Goal: Transaction & Acquisition: Purchase product/service

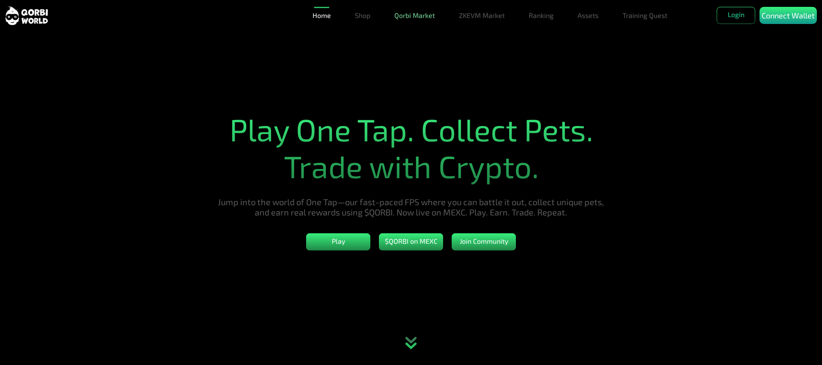
click at [407, 17] on link "Qorbi Market" at bounding box center [415, 15] width 48 height 17
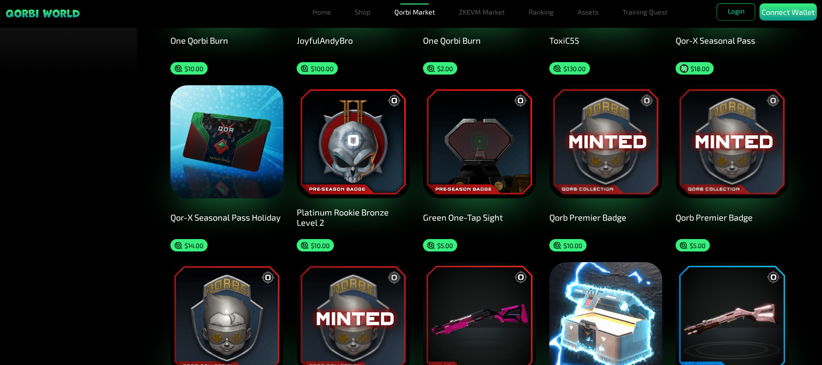
scroll to position [371, 0]
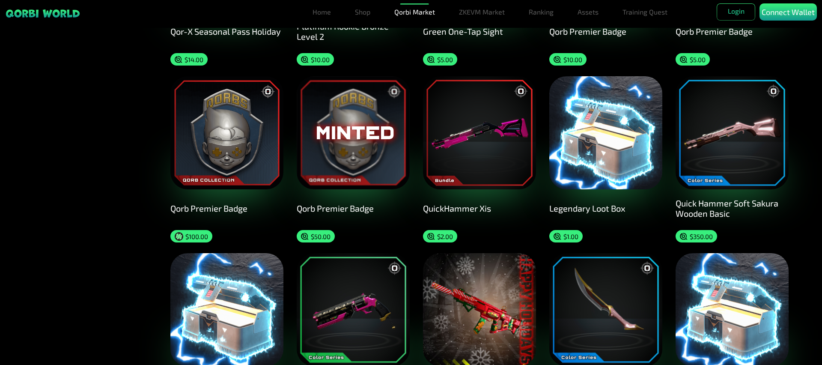
click at [619, 208] on div "Legendary Loot Box" at bounding box center [605, 208] width 113 height 10
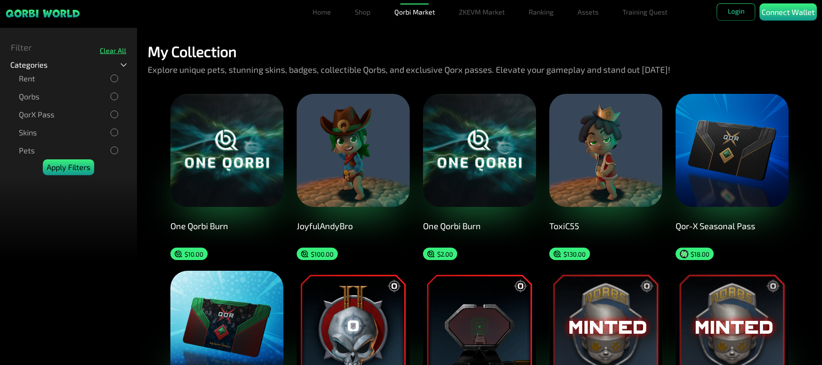
click at [87, 165] on p "Apply Filters" at bounding box center [69, 167] width 44 height 12
click at [326, 11] on link "Home" at bounding box center [321, 11] width 25 height 17
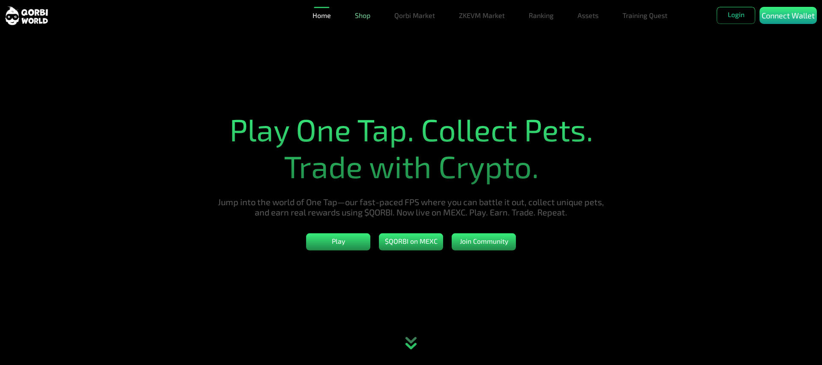
click at [363, 15] on link "Shop" at bounding box center [363, 15] width 22 height 17
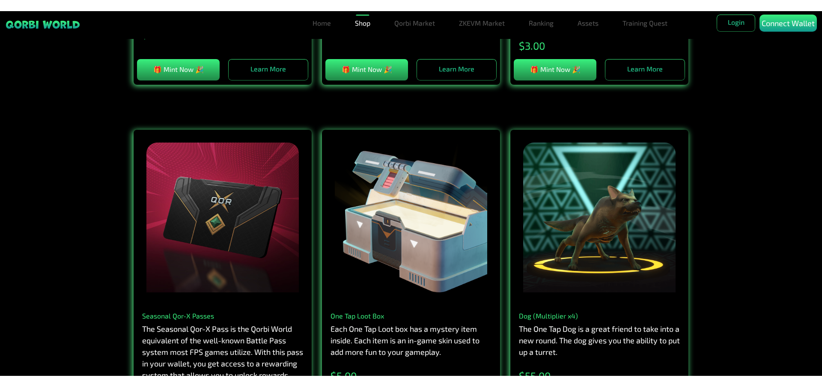
scroll to position [557, 0]
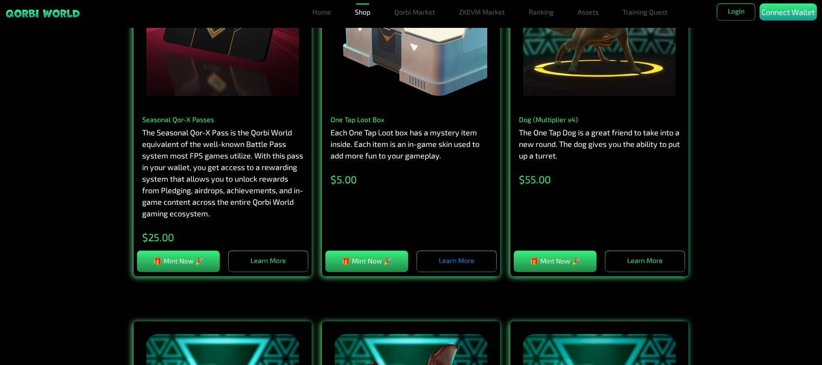
click at [434, 259] on link "Learn More" at bounding box center [457, 261] width 80 height 21
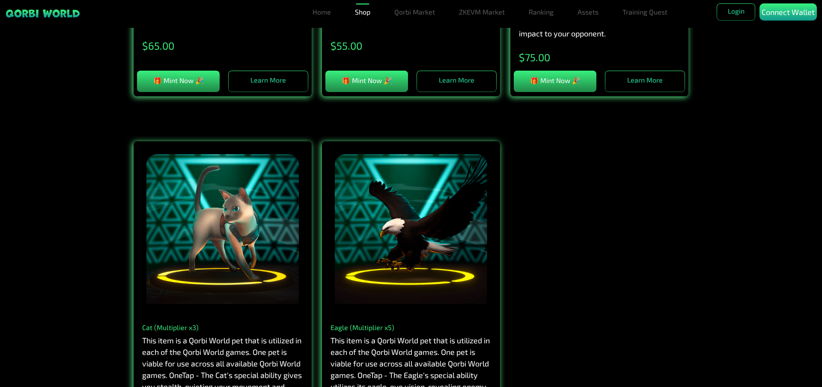
scroll to position [1299, 0]
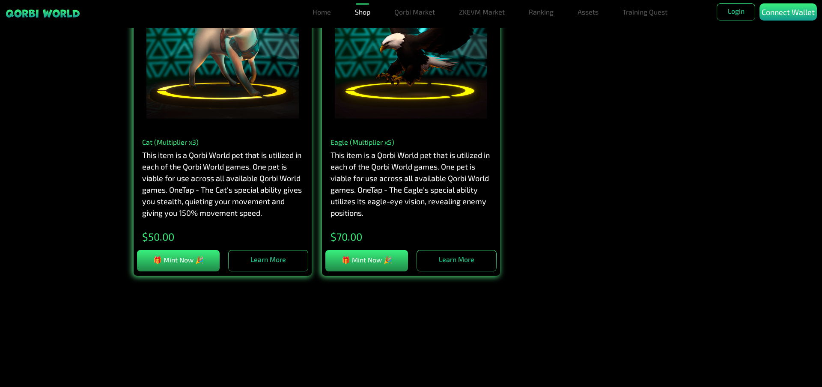
click at [249, 185] on p "This item is a Qorbi World pet that is utilized in each of the Qorbi World game…" at bounding box center [222, 183] width 161 height 69
click at [259, 136] on div "Cat (Multiplier x3) This item is a Qorbi World pet that is utilized in each of …" at bounding box center [223, 194] width 178 height 127
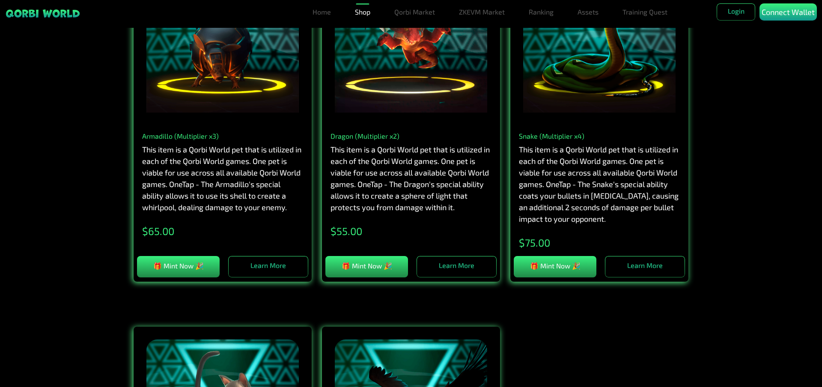
scroll to position [1397, 0]
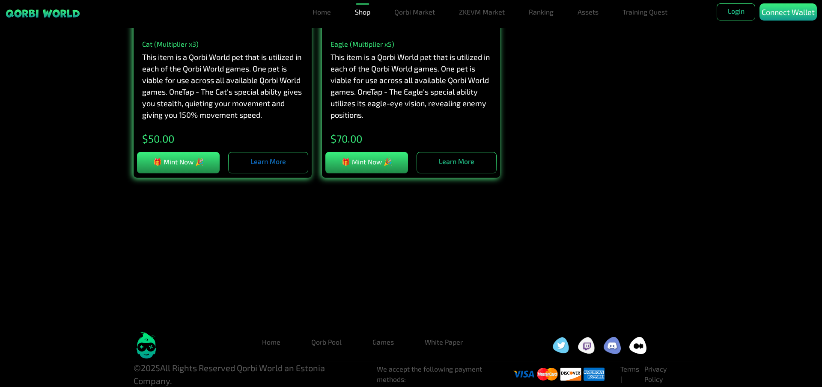
click at [268, 161] on link "Learn More" at bounding box center [268, 162] width 80 height 21
click at [202, 162] on button "🎁 Mint Now 🎉" at bounding box center [178, 162] width 83 height 21
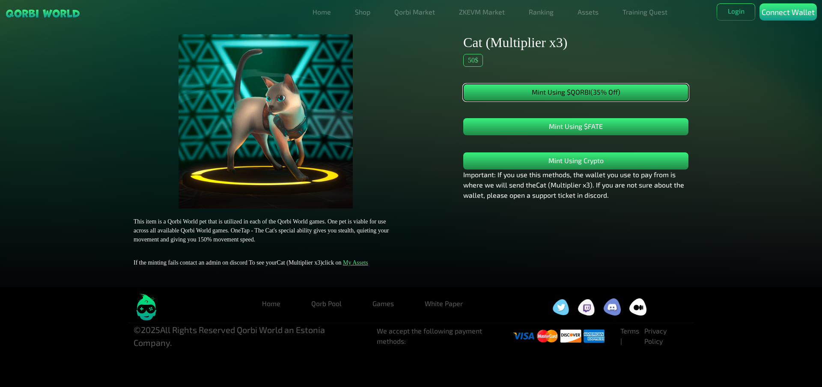
click at [598, 96] on button "Mint Using $QORBI (35% Off)" at bounding box center [575, 92] width 225 height 17
click at [597, 94] on button "Mint Using $QORBI (35% Off)" at bounding box center [575, 92] width 225 height 17
click at [603, 130] on button "Mint Using $FATE" at bounding box center [575, 126] width 225 height 17
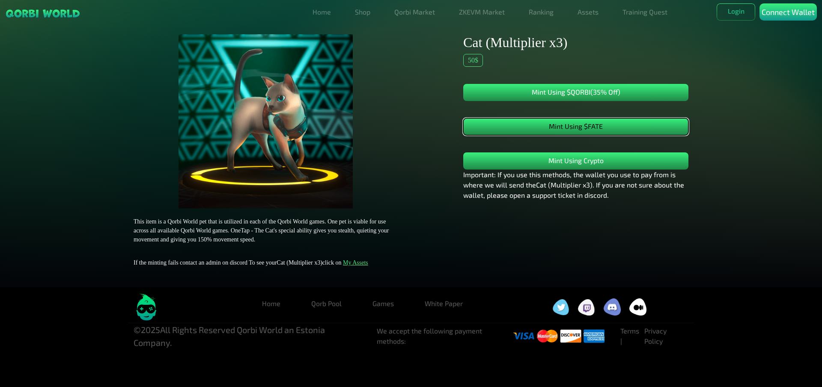
click at [603, 130] on button "Mint Using $FATE" at bounding box center [575, 126] width 225 height 17
click at [415, 9] on link "Qorbi Market" at bounding box center [415, 11] width 48 height 17
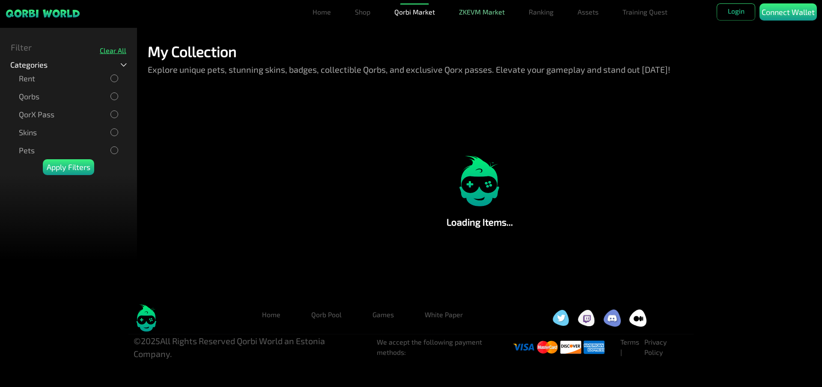
click at [484, 9] on link "ZKEVM Market" at bounding box center [482, 11] width 53 height 17
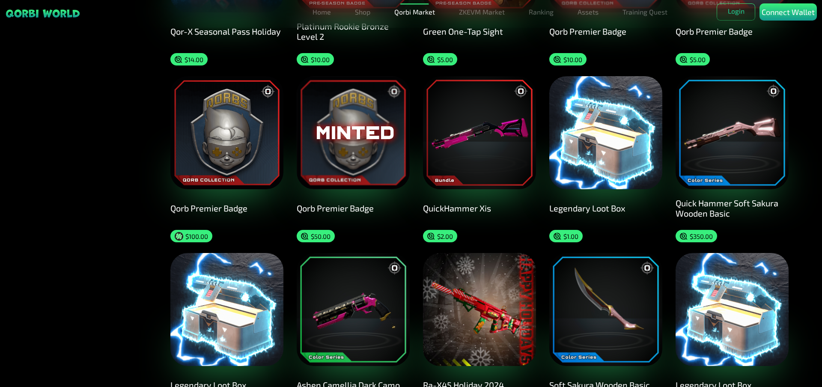
scroll to position [742, 0]
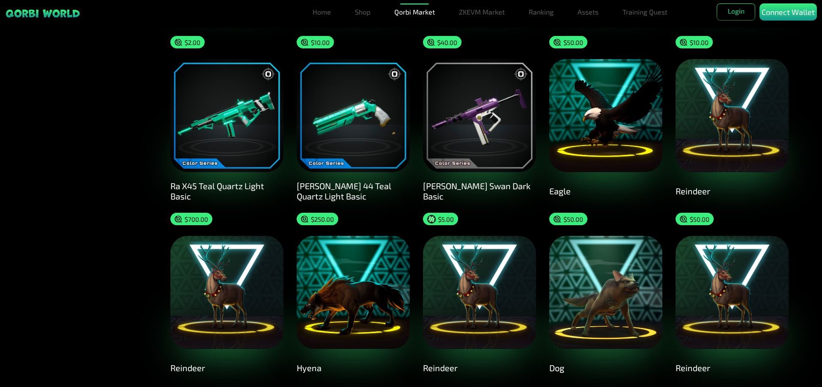
click at [319, 219] on p "$ 250.00" at bounding box center [322, 219] width 23 height 8
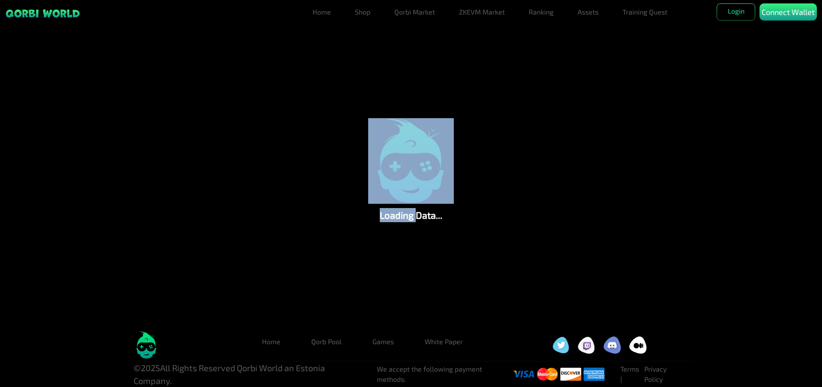
click at [319, 219] on div "Loading Data..." at bounding box center [411, 170] width 737 height 310
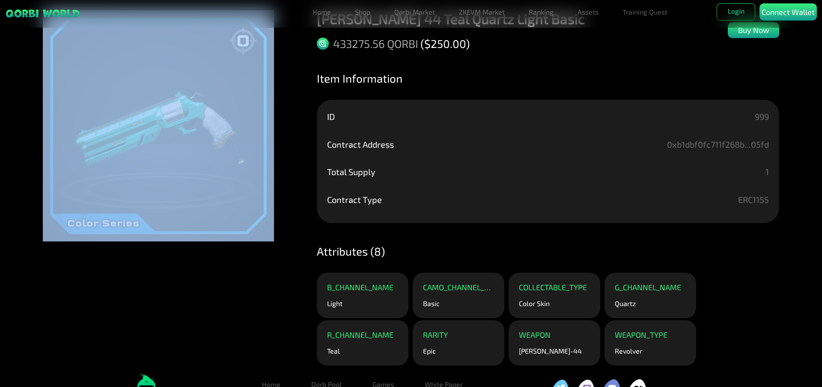
scroll to position [75, 0]
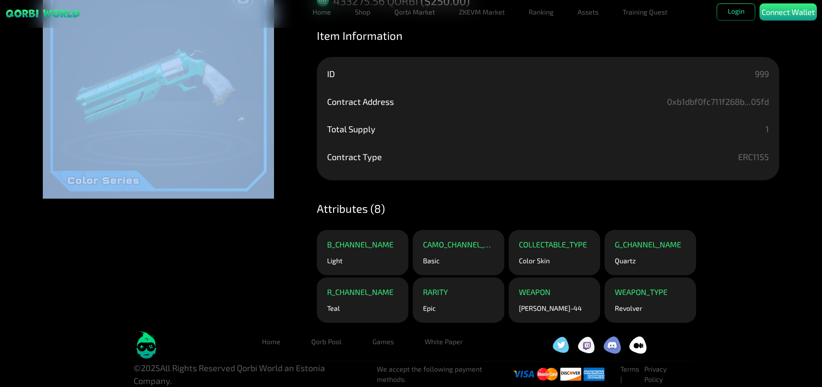
click at [278, 204] on div "Manage Wallets Add one or more wallets to showcase all your Items in one place.…" at bounding box center [411, 125] width 822 height 400
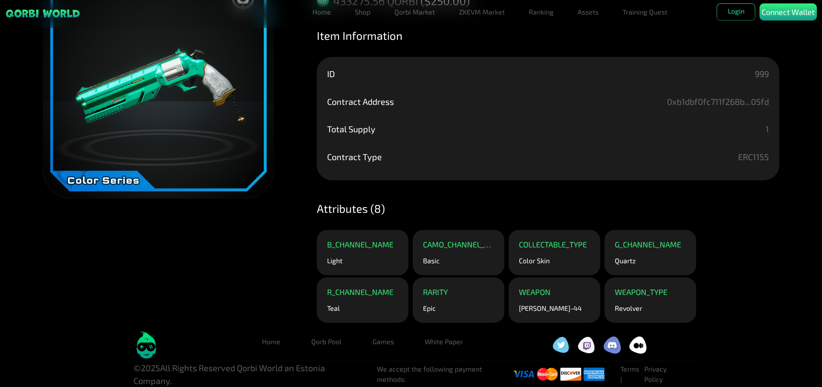
scroll to position [0, 0]
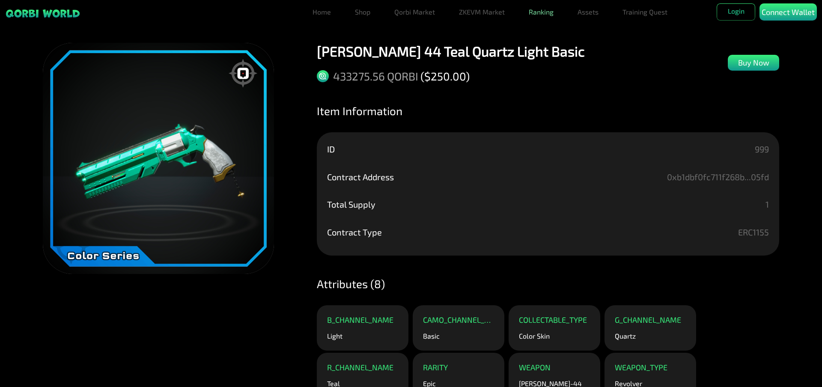
click at [534, 10] on link "Ranking" at bounding box center [541, 11] width 32 height 17
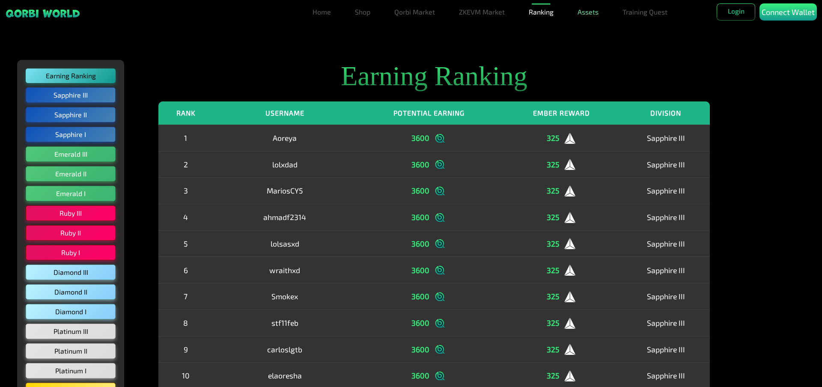
click at [581, 14] on link "Assets" at bounding box center [588, 11] width 28 height 17
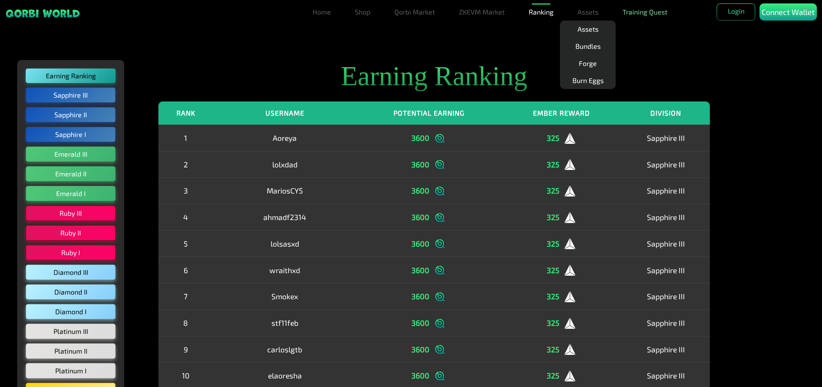
click at [635, 12] on link "Training Quest" at bounding box center [645, 11] width 52 height 17
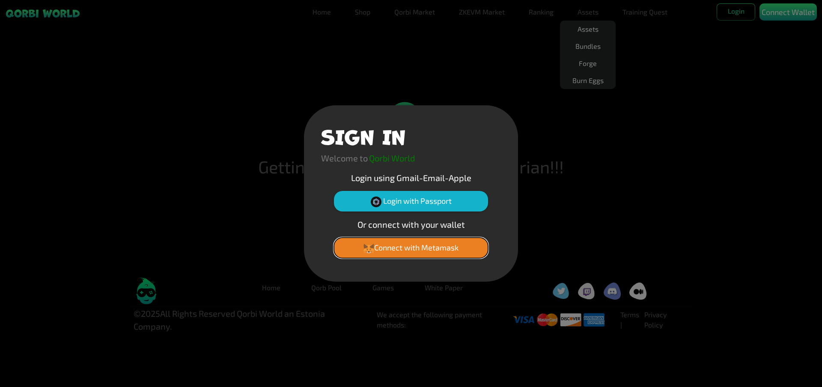
click at [403, 251] on button "Connect with Metamask" at bounding box center [411, 248] width 154 height 21
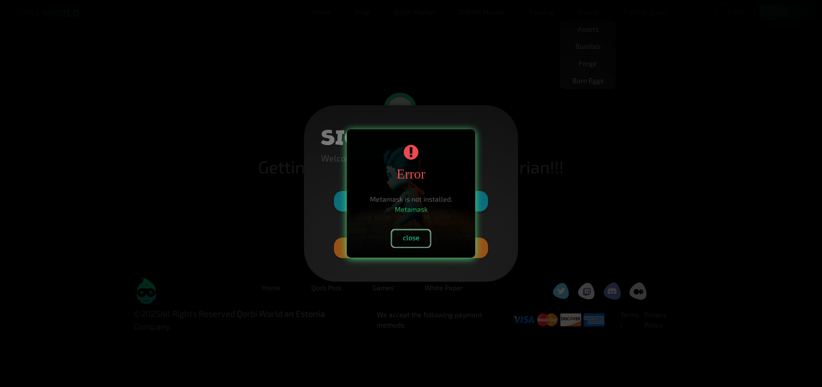
click at [407, 236] on button "close" at bounding box center [411, 238] width 39 height 17
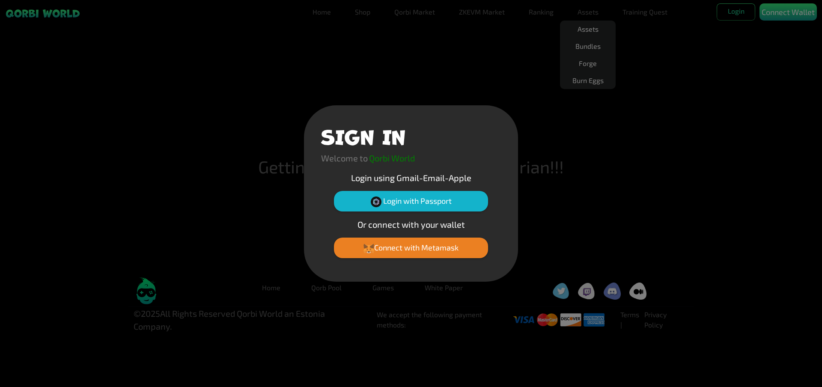
click at [476, 102] on div "SIGN IN Welcome to Qorbi World Login using Gmail-Email-Apple Login with Passpor…" at bounding box center [411, 193] width 822 height 387
click at [474, 88] on div "SIGN IN Welcome to Qorbi World Login using Gmail-Email-Apple Login with Passpor…" at bounding box center [411, 193] width 822 height 387
click at [623, 320] on div "SIGN IN Welcome to Qorbi World Login using Gmail-Email-Apple Login with Passpor…" at bounding box center [411, 193] width 822 height 387
click at [643, 294] on div "SIGN IN Welcome to Qorbi World Login using Gmail-Email-Apple Login with Passpor…" at bounding box center [411, 193] width 822 height 387
click at [617, 170] on div "SIGN IN Welcome to Qorbi World Login using Gmail-Email-Apple Login with Passpor…" at bounding box center [411, 193] width 822 height 387
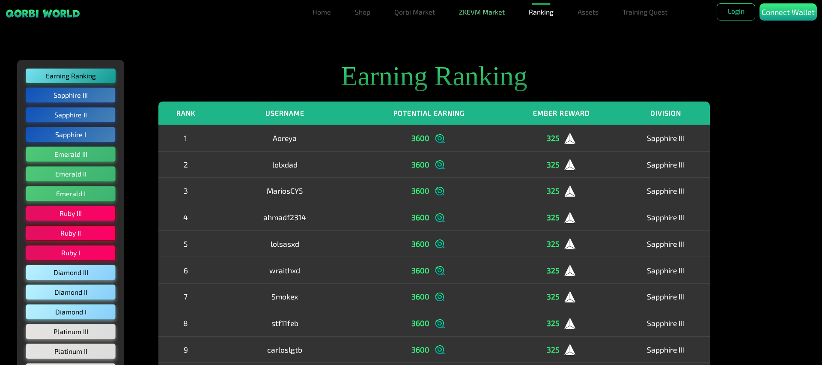
click at [477, 12] on link "ZKEVM Market" at bounding box center [482, 11] width 53 height 17
click at [421, 15] on link "Qorbi Market" at bounding box center [415, 11] width 48 height 17
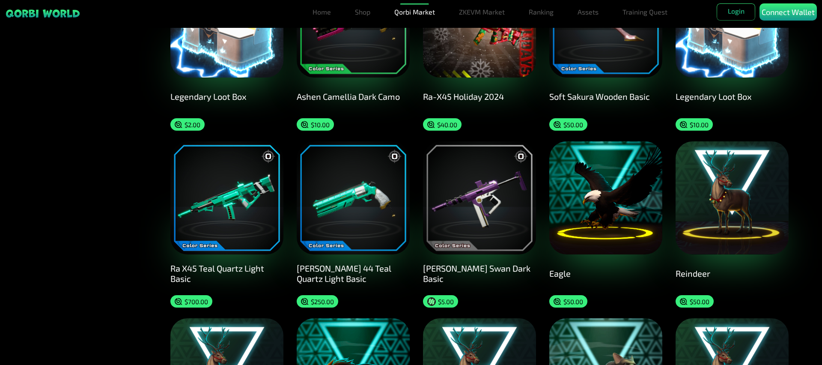
scroll to position [1217, 0]
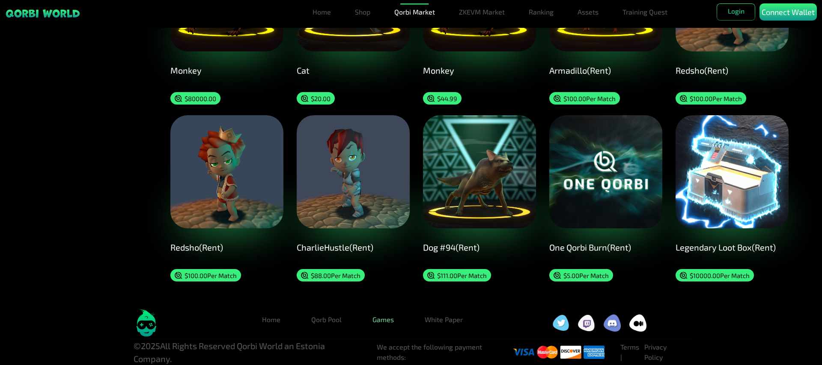
click at [392, 324] on link "Games" at bounding box center [383, 319] width 35 height 17
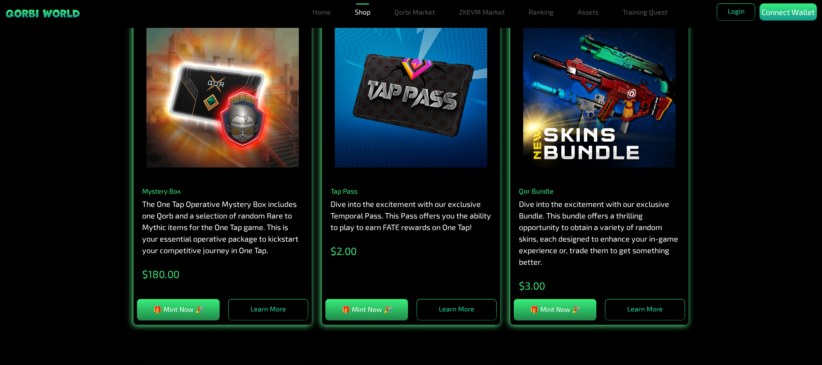
scroll to position [677, 0]
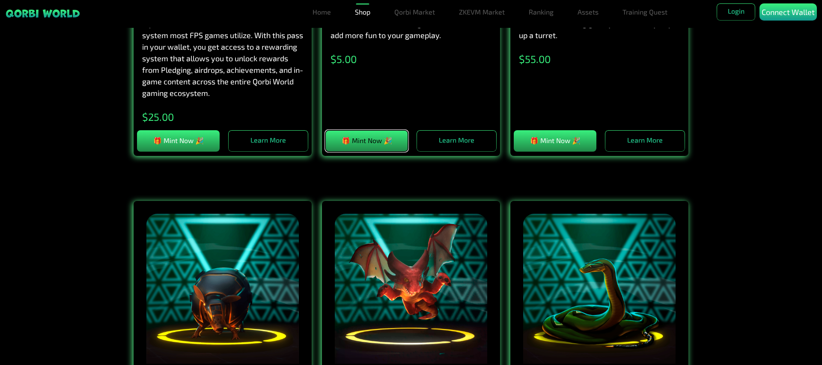
click at [370, 140] on button "🎁 Mint Now 🎉" at bounding box center [366, 140] width 83 height 21
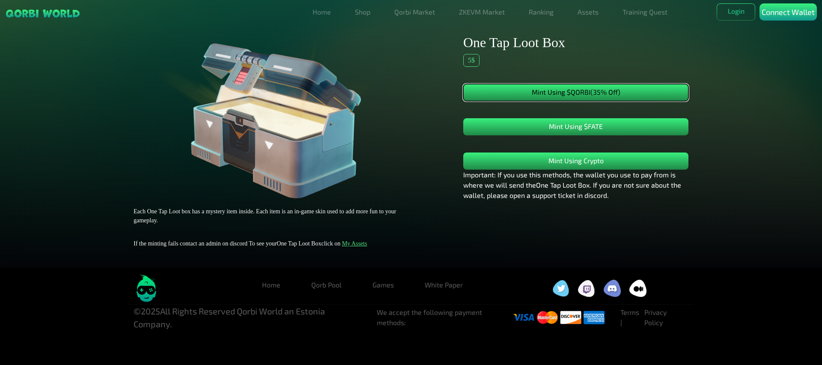
click at [541, 91] on button "Mint Using $QORBI (35% Off)" at bounding box center [575, 92] width 225 height 17
click at [735, 90] on div "Each One Tap Loot box has a mystery item inside. Each item is an in-game skin u…" at bounding box center [411, 142] width 822 height 251
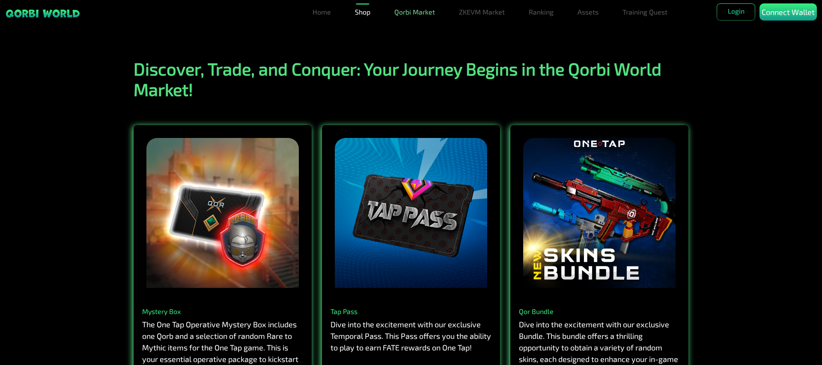
click at [406, 12] on link "Qorbi Market" at bounding box center [415, 11] width 48 height 17
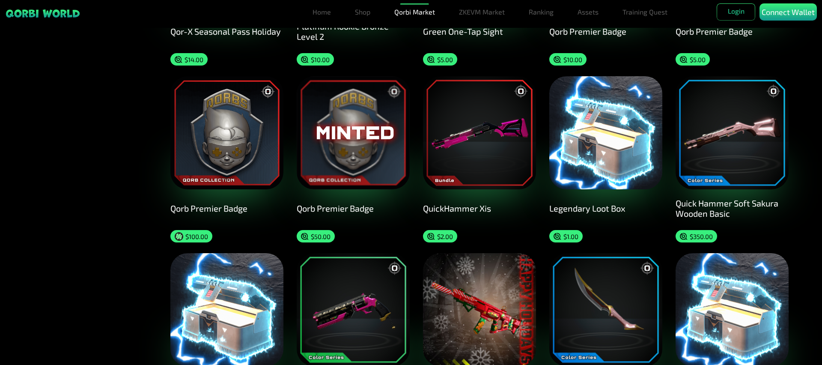
scroll to position [557, 0]
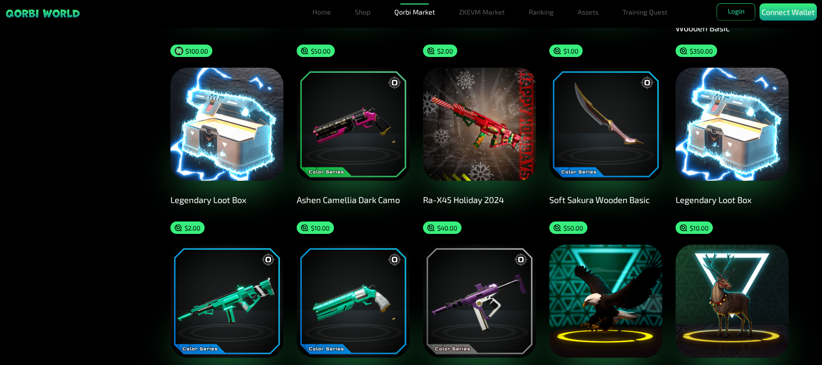
click at [211, 195] on div "Legendary Loot Box" at bounding box center [226, 199] width 113 height 10
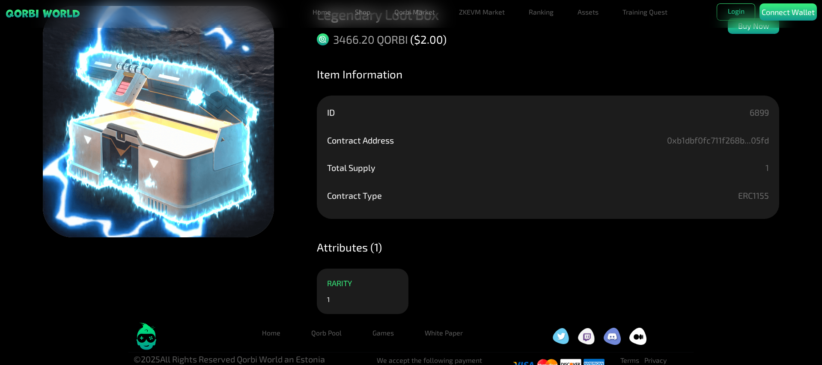
scroll to position [50, 0]
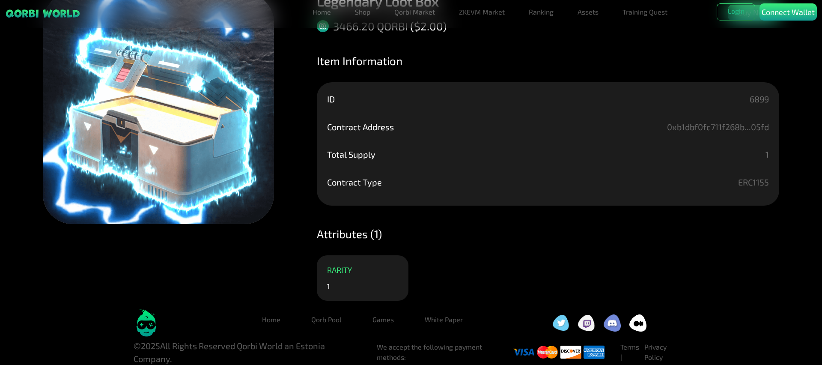
click at [337, 286] on div "RARITY 1" at bounding box center [363, 277] width 92 height 45
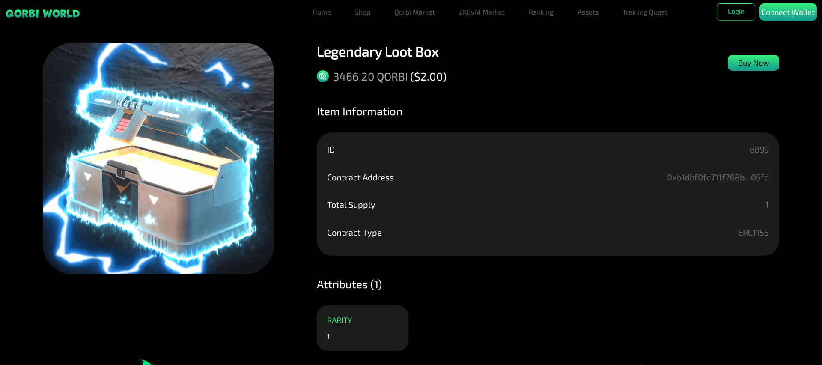
click at [758, 67] on p "Buy Now" at bounding box center [753, 63] width 31 height 12
click at [758, 61] on p "Buy Now" at bounding box center [753, 63] width 31 height 12
click at [740, 70] on div "Buy Now" at bounding box center [753, 63] width 51 height 16
click at [741, 66] on p "Buy Now" at bounding box center [753, 63] width 31 height 12
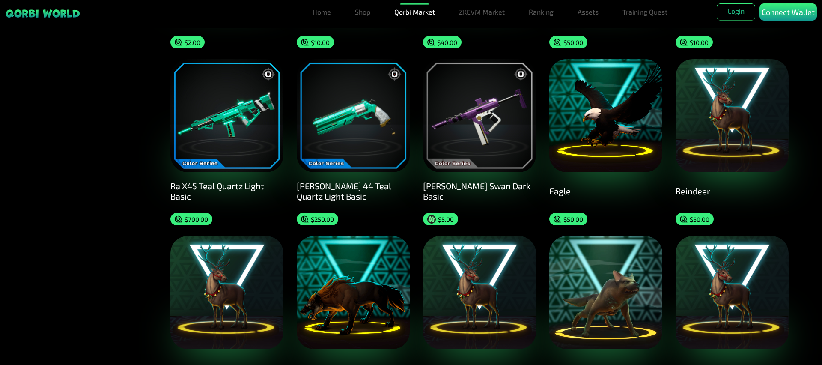
scroll to position [371, 0]
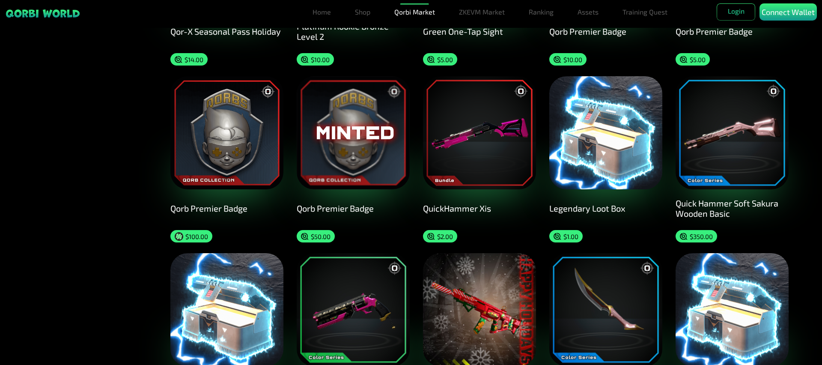
click at [449, 155] on img at bounding box center [479, 132] width 113 height 113
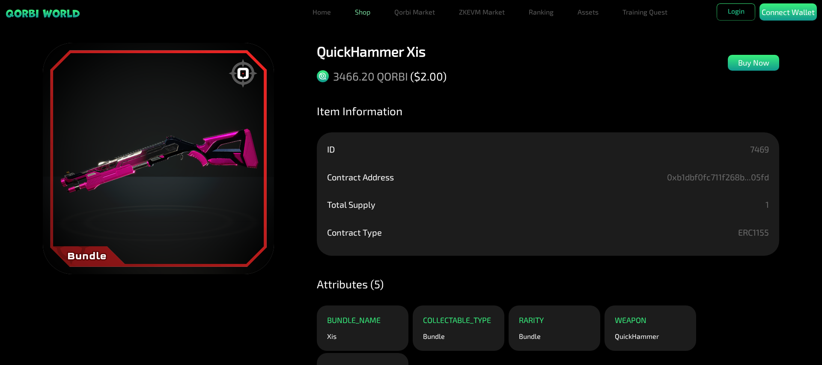
click at [364, 14] on link "Shop" at bounding box center [363, 11] width 22 height 17
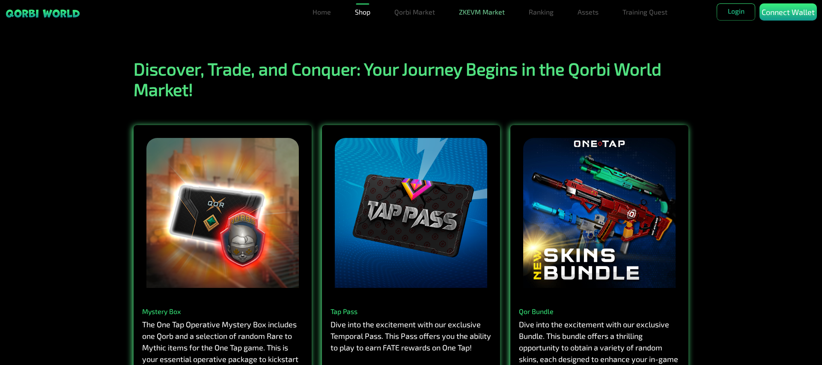
click at [478, 15] on link "ZKEVM Market" at bounding box center [482, 11] width 53 height 17
click at [414, 14] on link "Qorbi Market" at bounding box center [415, 11] width 48 height 17
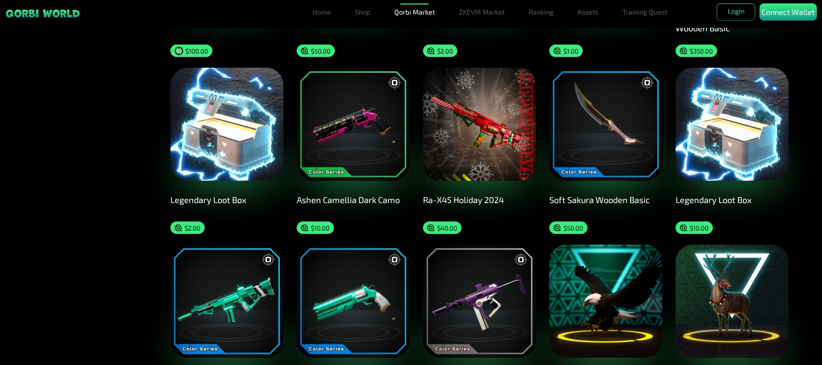
scroll to position [371, 0]
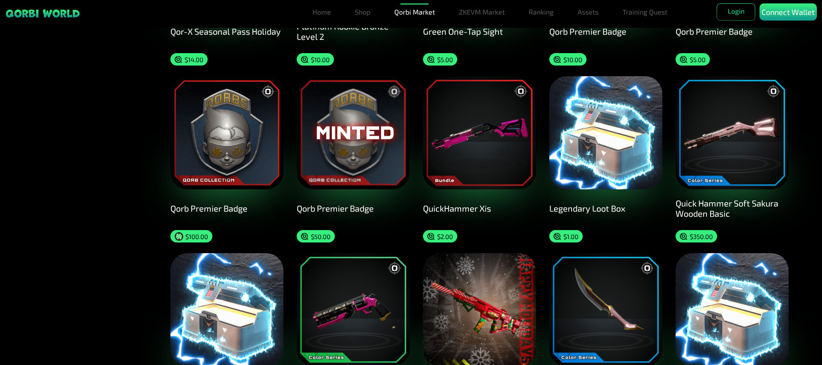
click at [628, 205] on div "Legendary Loot Box" at bounding box center [605, 208] width 113 height 10
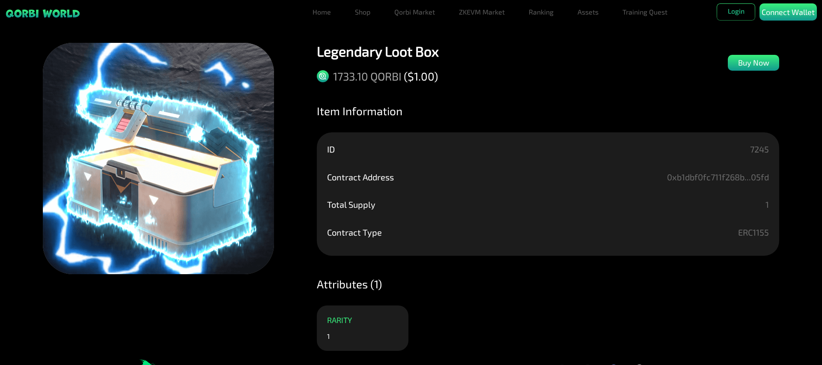
scroll to position [50, 0]
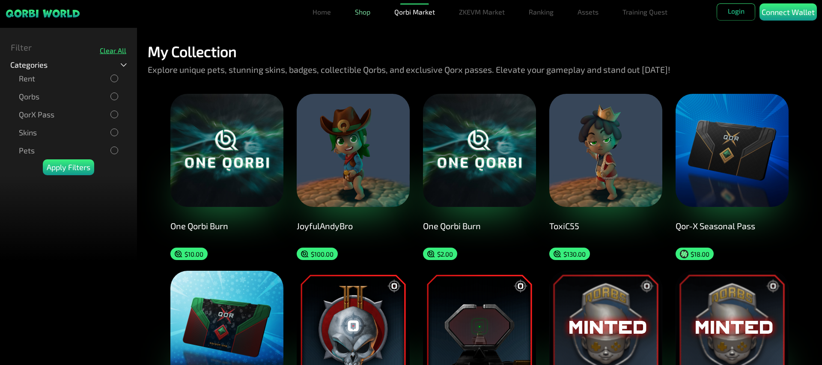
click at [368, 12] on link "Shop" at bounding box center [363, 11] width 22 height 17
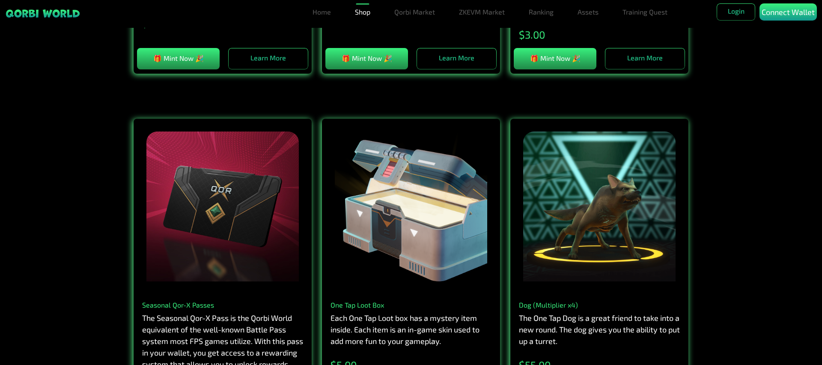
scroll to position [557, 0]
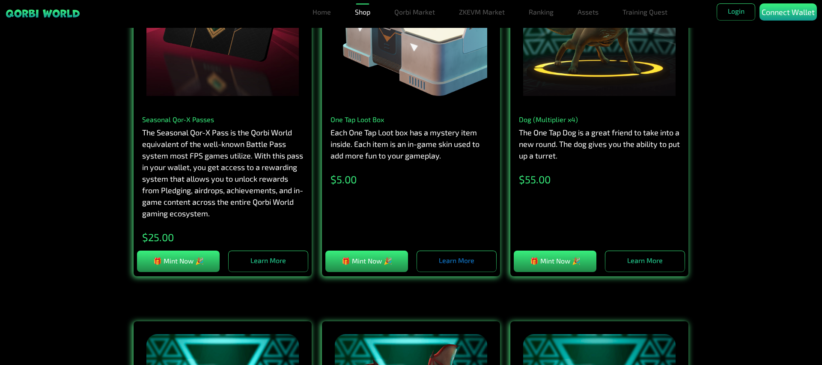
click at [469, 261] on link "Learn More" at bounding box center [457, 261] width 80 height 21
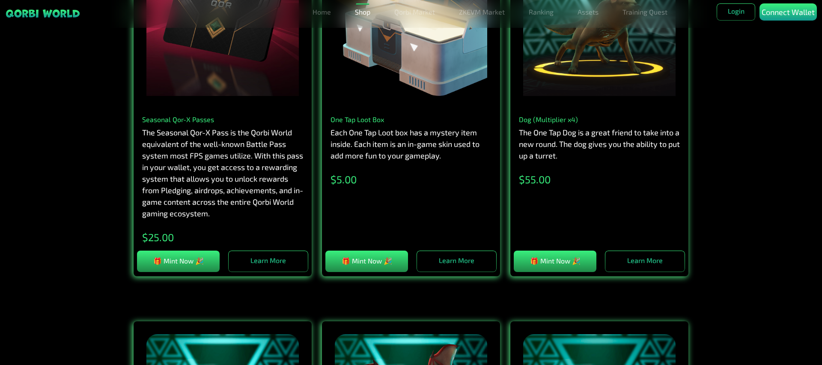
scroll to position [0, 0]
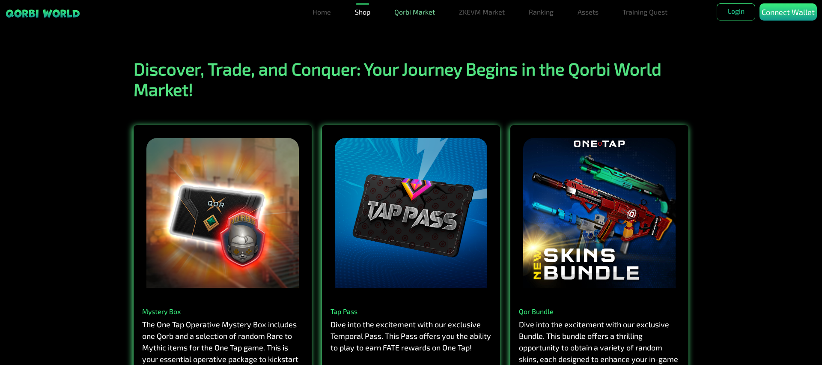
click at [415, 11] on link "Qorbi Market" at bounding box center [415, 11] width 48 height 17
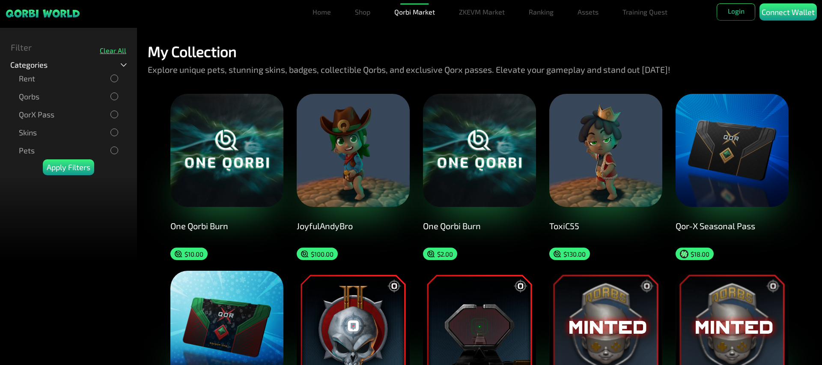
scroll to position [185, 0]
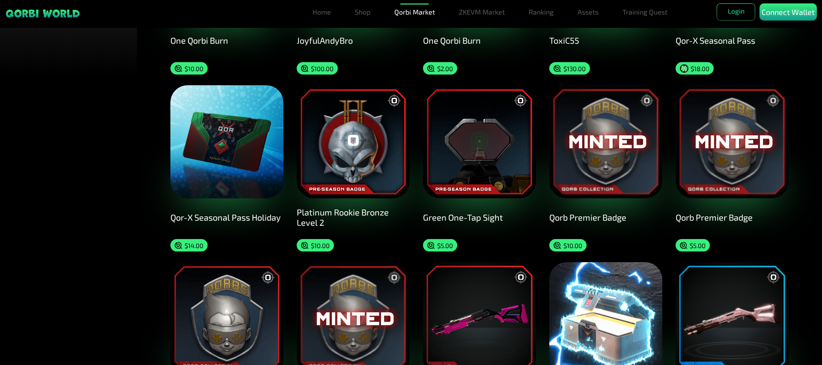
click at [690, 245] on p "$ 5.00" at bounding box center [698, 246] width 16 height 8
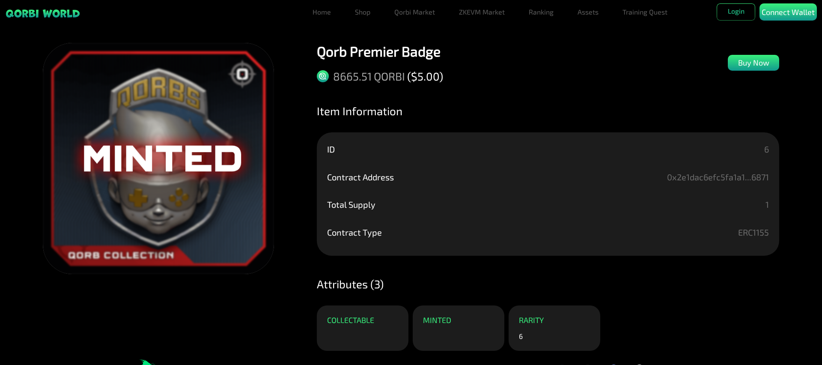
drag, startPoint x: 200, startPoint y: 182, endPoint x: 206, endPoint y: 176, distance: 8.8
click at [200, 182] on img at bounding box center [158, 158] width 231 height 231
click at [242, 75] on img at bounding box center [158, 158] width 231 height 231
click at [245, 78] on img at bounding box center [158, 158] width 231 height 231
drag, startPoint x: 245, startPoint y: 78, endPoint x: 235, endPoint y: 102, distance: 26.3
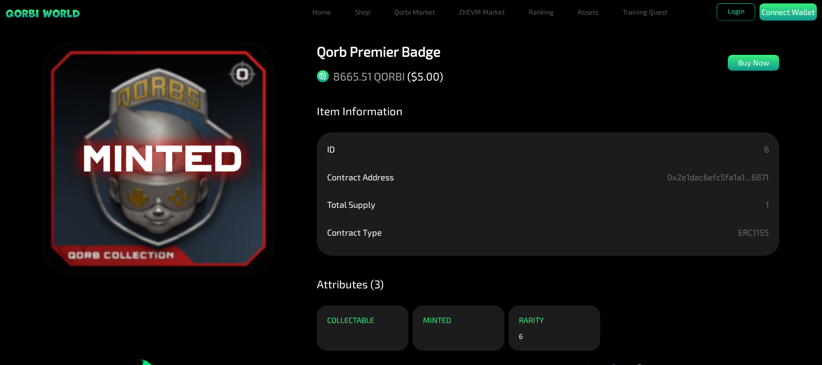
click at [236, 98] on img at bounding box center [158, 158] width 231 height 231
click at [235, 103] on img at bounding box center [158, 158] width 231 height 231
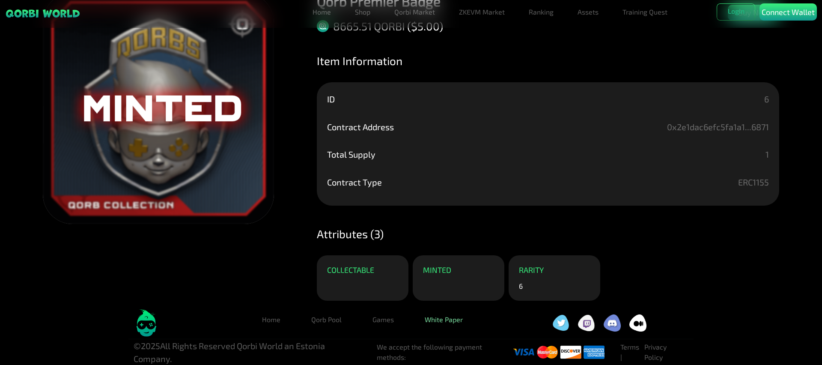
click at [442, 321] on link "White Paper" at bounding box center [444, 319] width 52 height 17
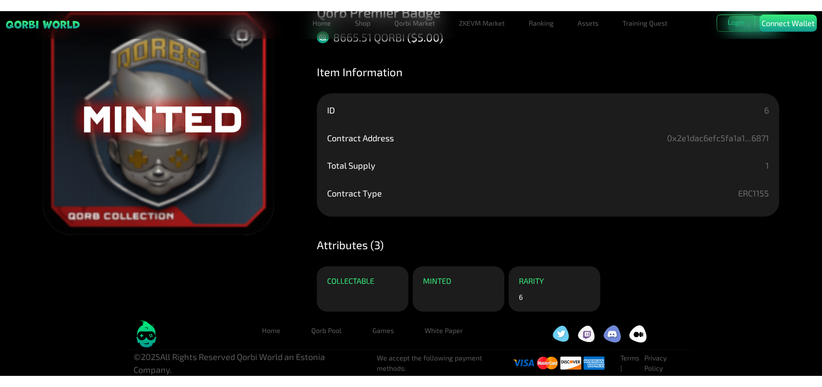
scroll to position [0, 0]
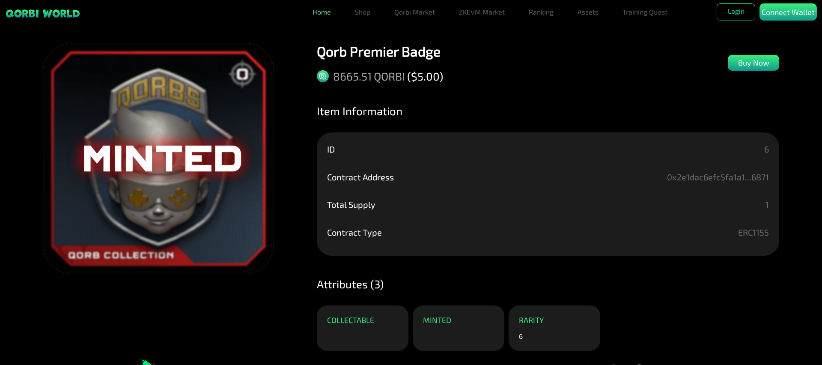
click at [320, 13] on link "Home" at bounding box center [321, 11] width 25 height 17
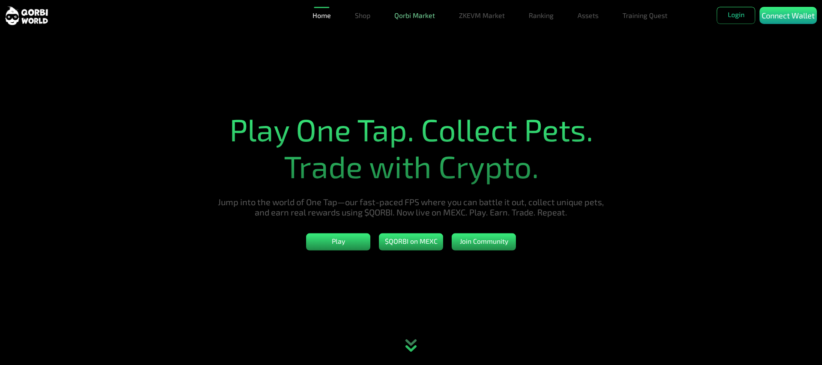
click at [422, 18] on link "Qorbi Market" at bounding box center [415, 15] width 48 height 17
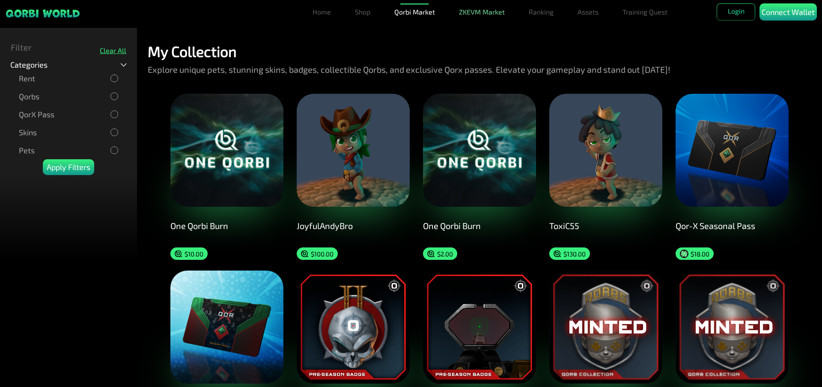
click at [469, 12] on link "ZKEVM Market" at bounding box center [482, 11] width 53 height 17
click at [369, 16] on link "Shop" at bounding box center [363, 11] width 22 height 17
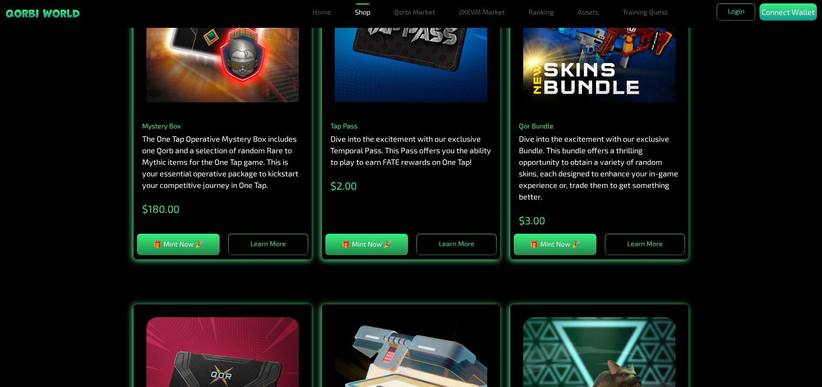
scroll to position [557, 0]
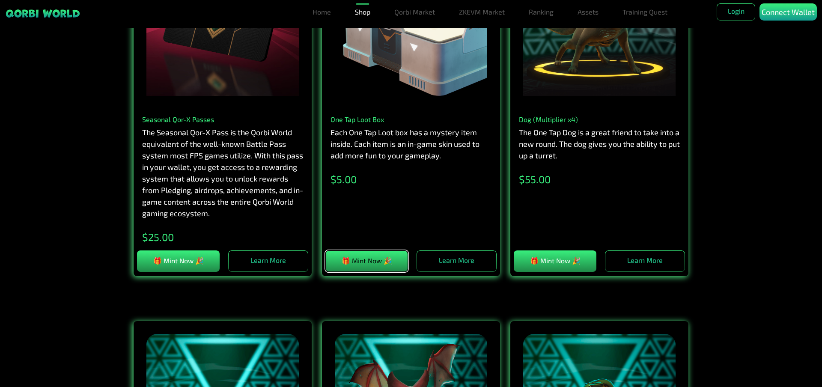
click at [388, 265] on button "🎁 Mint Now 🎉" at bounding box center [366, 261] width 83 height 21
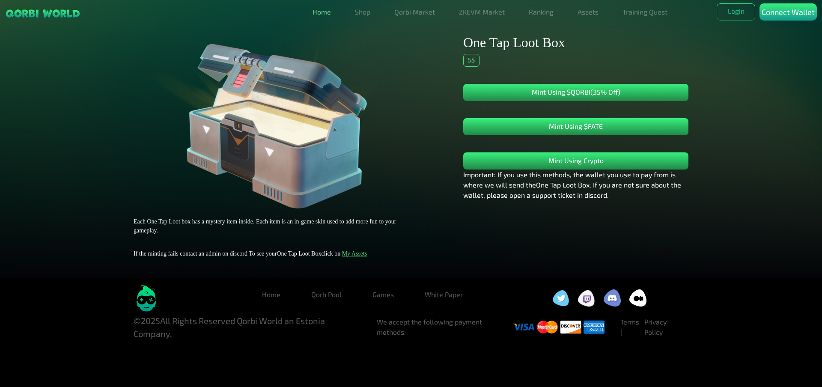
click at [327, 15] on link "Home" at bounding box center [321, 11] width 25 height 17
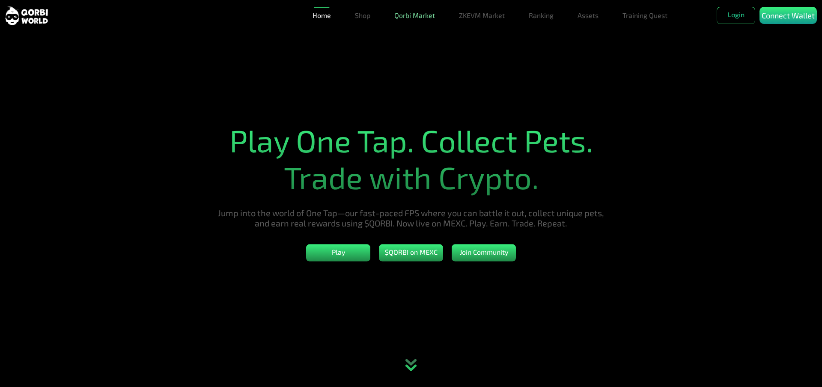
click at [406, 18] on link "Qorbi Market" at bounding box center [415, 15] width 48 height 17
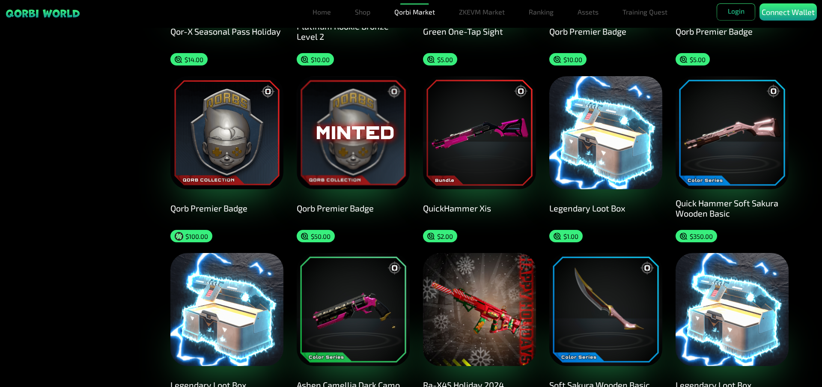
scroll to position [557, 0]
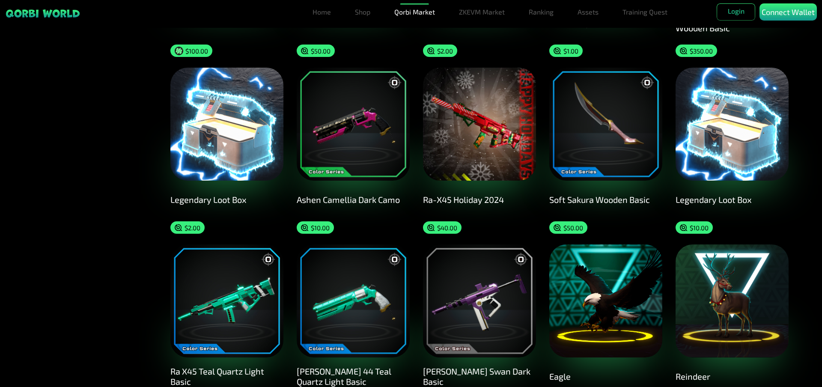
click at [369, 149] on img at bounding box center [353, 124] width 113 height 113
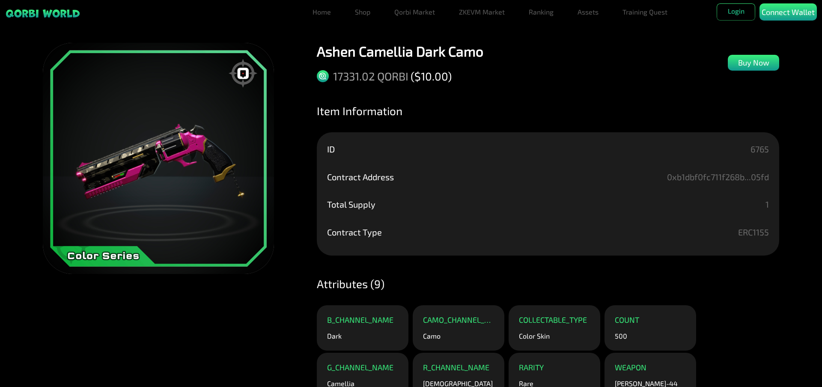
scroll to position [123, 0]
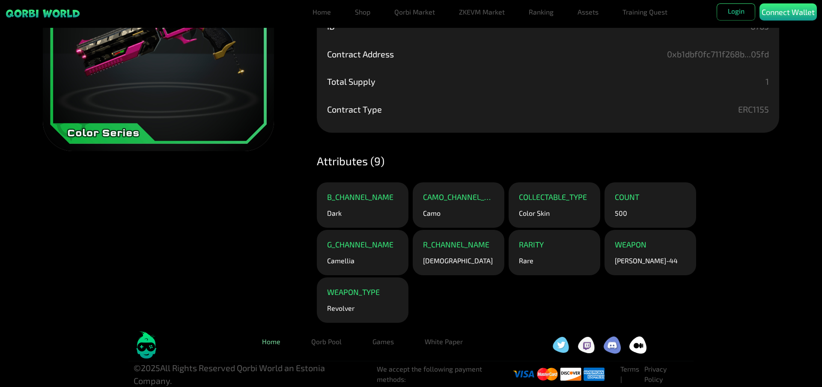
click at [278, 344] on link "Home" at bounding box center [271, 341] width 32 height 17
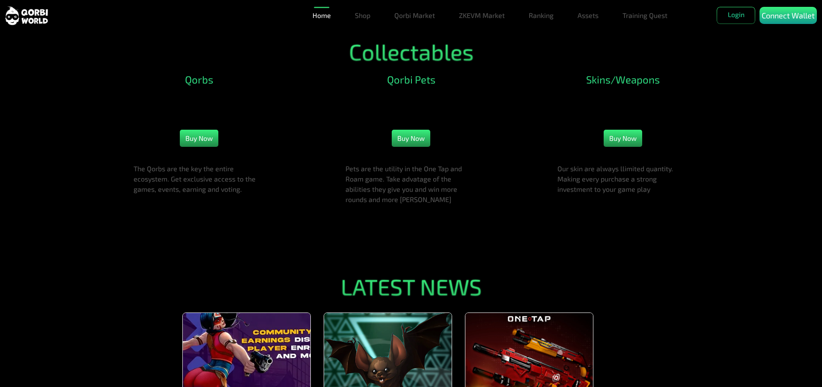
scroll to position [47, 0]
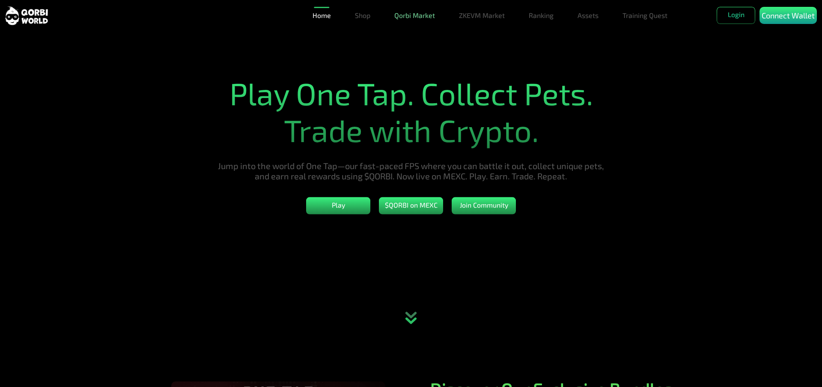
click at [406, 15] on link "Qorbi Market" at bounding box center [415, 15] width 48 height 17
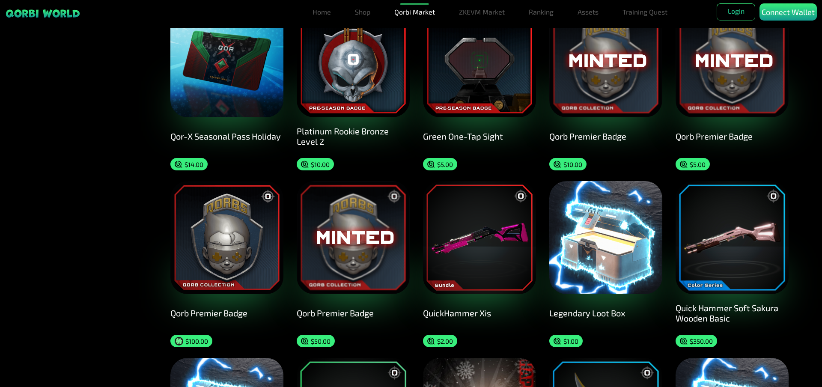
click at [494, 266] on img at bounding box center [479, 237] width 113 height 113
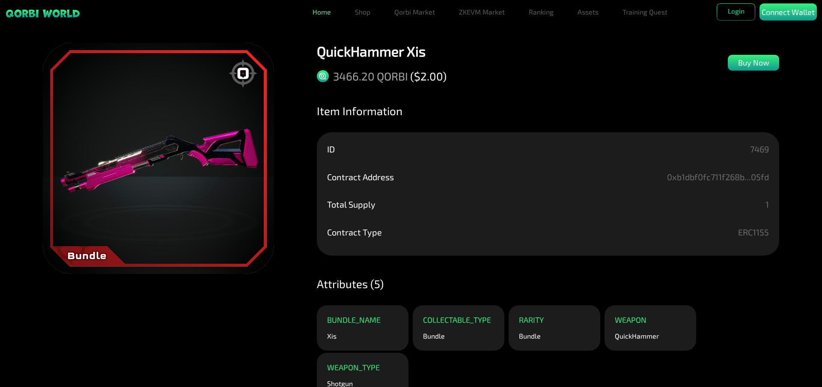
click at [319, 7] on link "Home" at bounding box center [321, 11] width 25 height 17
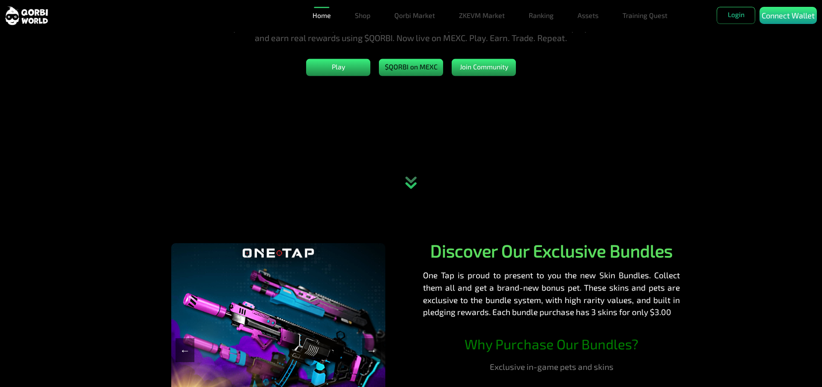
scroll to position [371, 0]
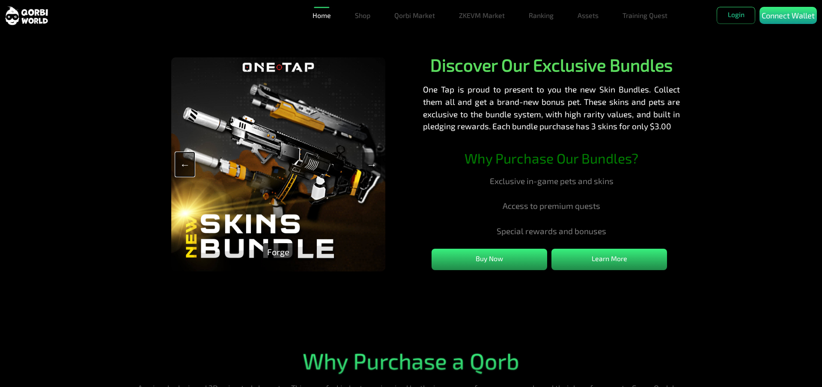
click at [189, 167] on button "←" at bounding box center [185, 164] width 19 height 24
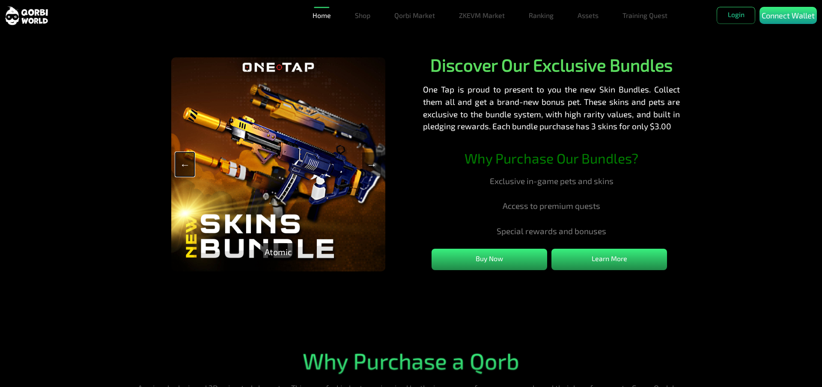
click at [189, 167] on button "←" at bounding box center [185, 164] width 19 height 24
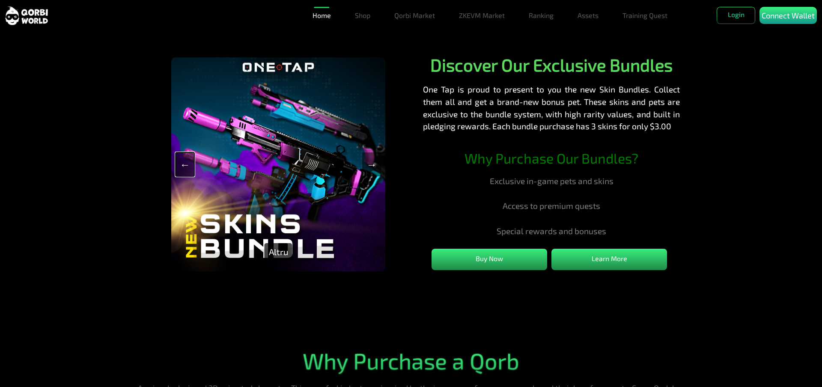
click at [188, 167] on button "←" at bounding box center [185, 164] width 19 height 24
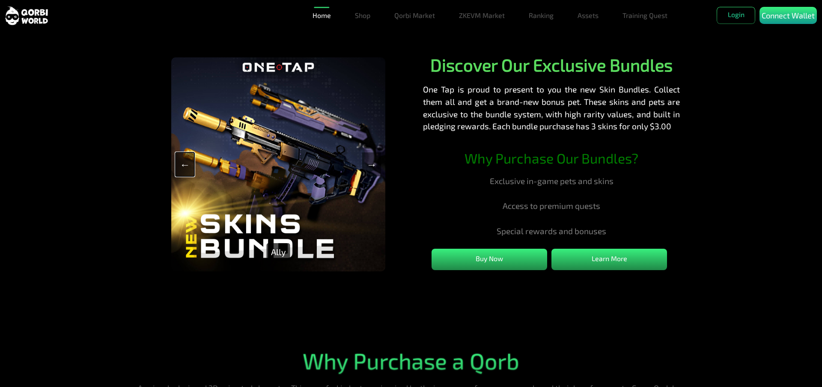
click at [188, 167] on button "←" at bounding box center [185, 164] width 19 height 24
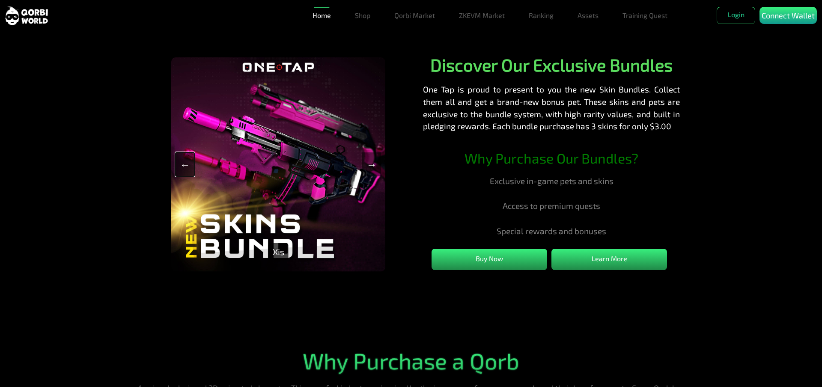
click at [188, 167] on button "←" at bounding box center [185, 164] width 19 height 24
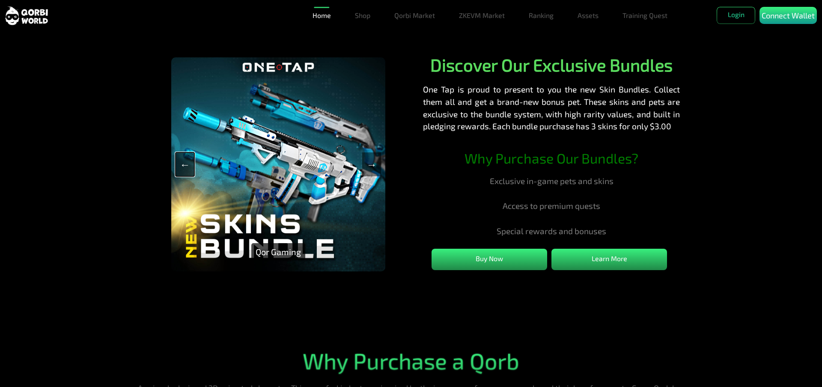
click at [188, 167] on button "←" at bounding box center [185, 164] width 19 height 24
click at [187, 175] on button "←" at bounding box center [185, 164] width 19 height 24
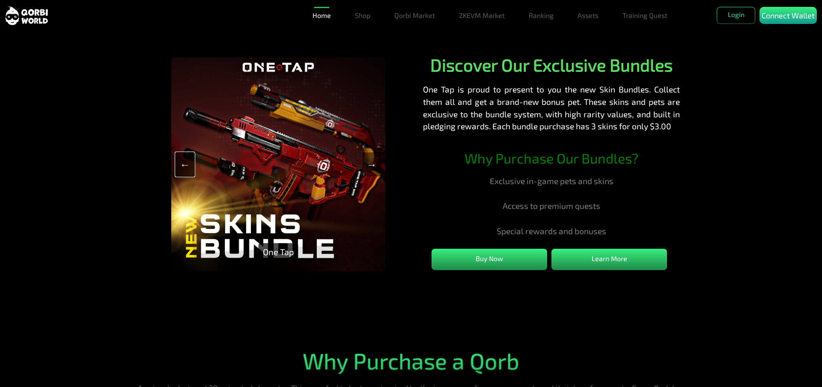
click at [187, 175] on button "←" at bounding box center [185, 164] width 19 height 24
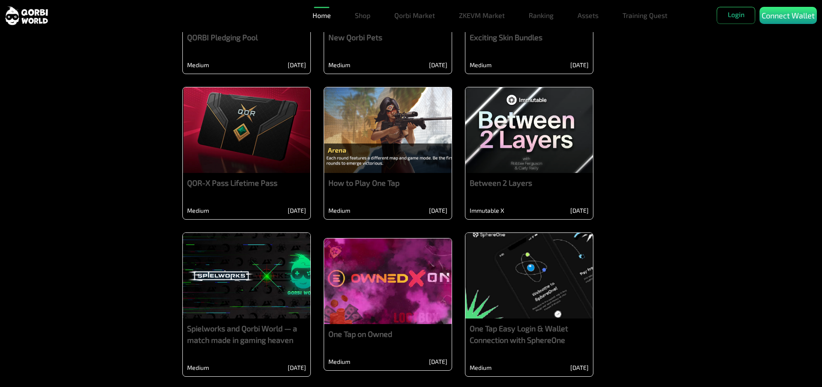
scroll to position [1160, 0]
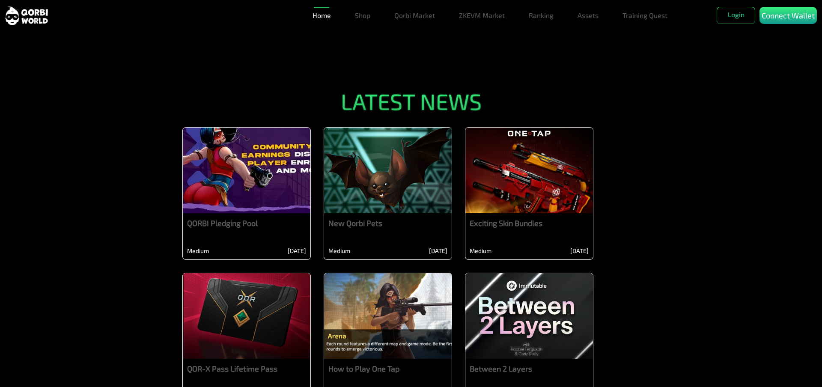
click at [549, 229] on div "Exciting Skin Bundles" at bounding box center [529, 224] width 119 height 12
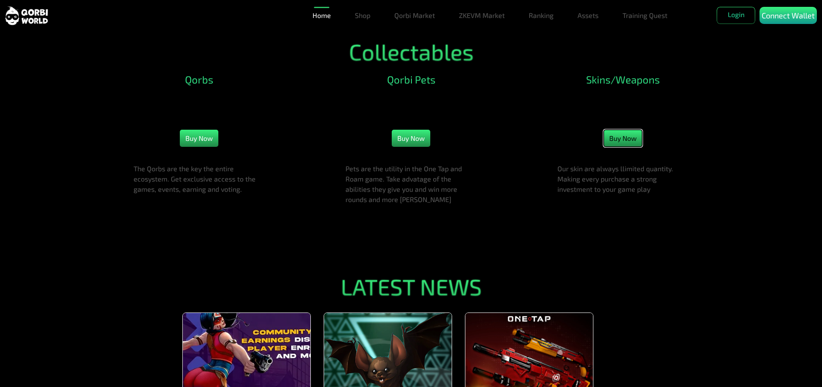
click at [623, 147] on button "Buy Now" at bounding box center [623, 138] width 39 height 17
click at [416, 9] on link "Qorbi Market" at bounding box center [415, 15] width 48 height 17
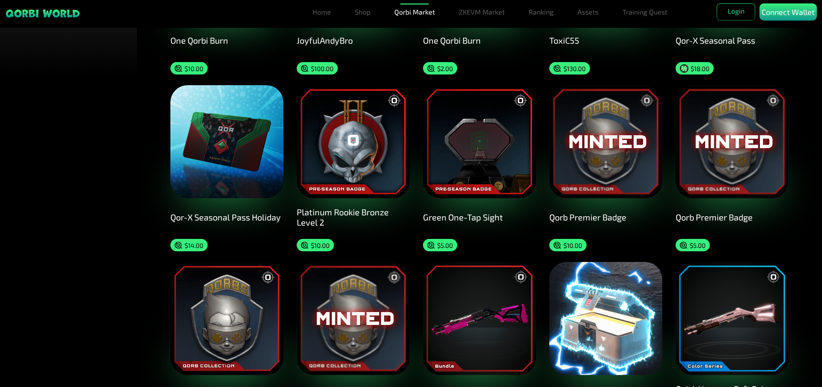
scroll to position [371, 0]
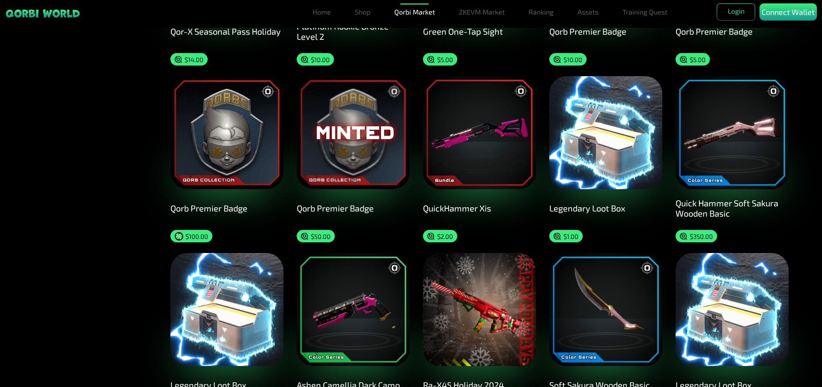
click at [704, 213] on div "Quick Hammer Soft Sakura Wooden Basic" at bounding box center [732, 208] width 113 height 21
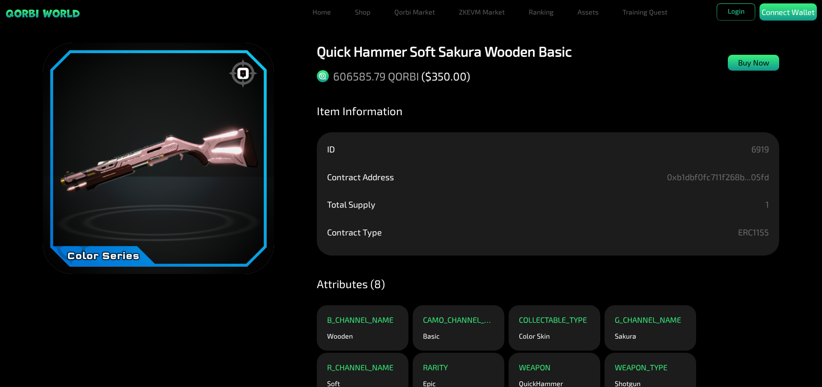
click at [747, 63] on p "Buy Now" at bounding box center [753, 63] width 31 height 12
click at [746, 63] on p "Buy Now" at bounding box center [753, 63] width 31 height 12
click at [710, 101] on div "Quick Hammer Soft Sakura Wooden Basic 606585.79 QORBI ($ 350.00 ) Buy Now Item …" at bounding box center [548, 222] width 462 height 358
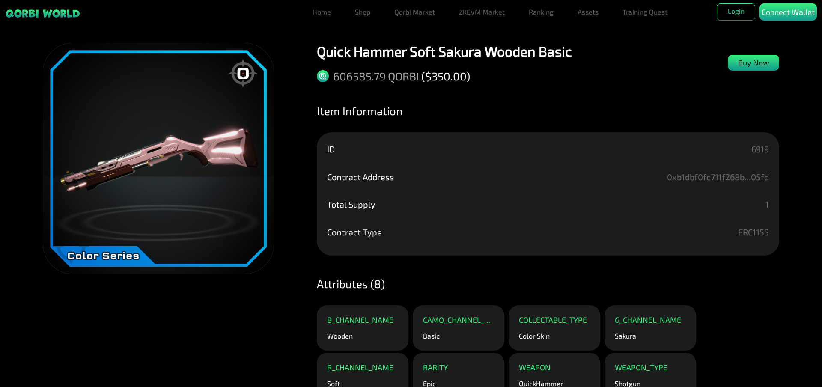
click at [739, 61] on p "Buy Now" at bounding box center [753, 63] width 31 height 12
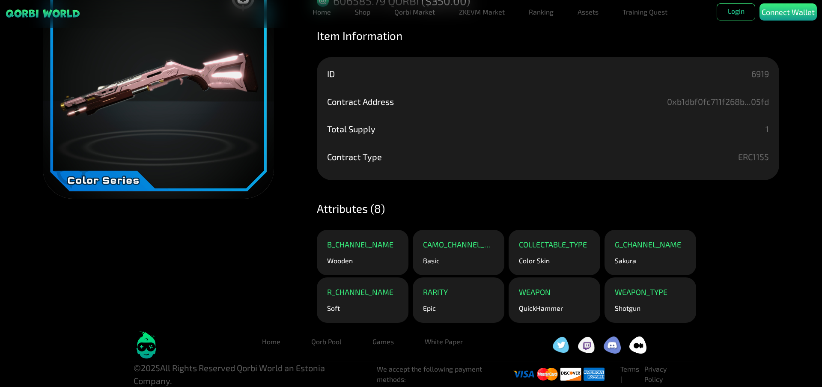
drag, startPoint x: 388, startPoint y: 267, endPoint x: 195, endPoint y: 254, distance: 194.0
drag, startPoint x: 195, startPoint y: 254, endPoint x: 81, endPoint y: 253, distance: 113.5
click at [81, 254] on div "Manage Wallets Add one or more wallets to showcase all your Items in one place.…" at bounding box center [411, 125] width 822 height 400
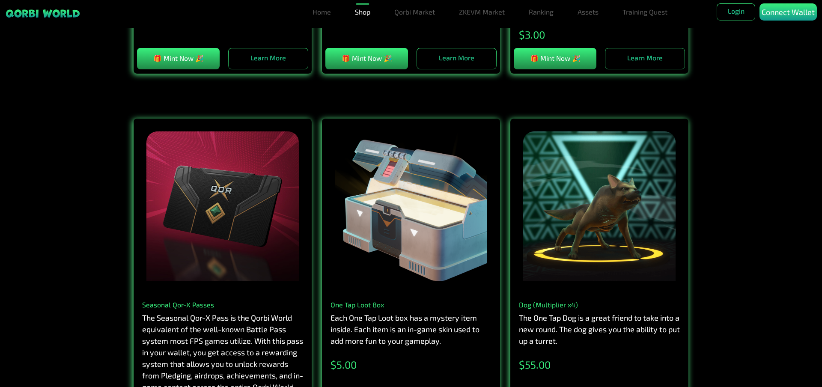
scroll to position [557, 0]
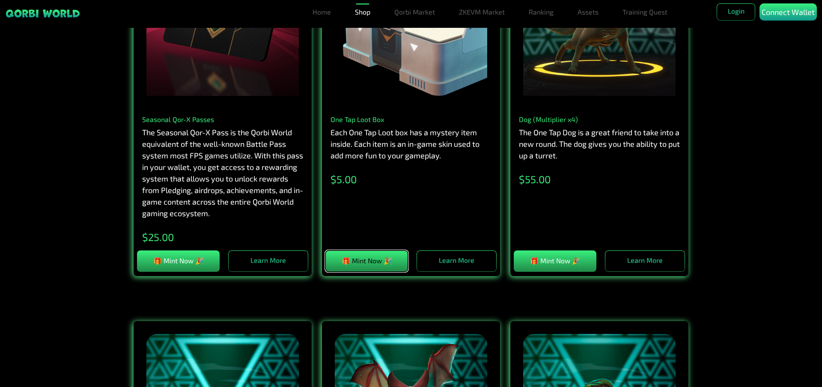
click at [359, 258] on button "🎁 Mint Now 🎉" at bounding box center [366, 261] width 83 height 21
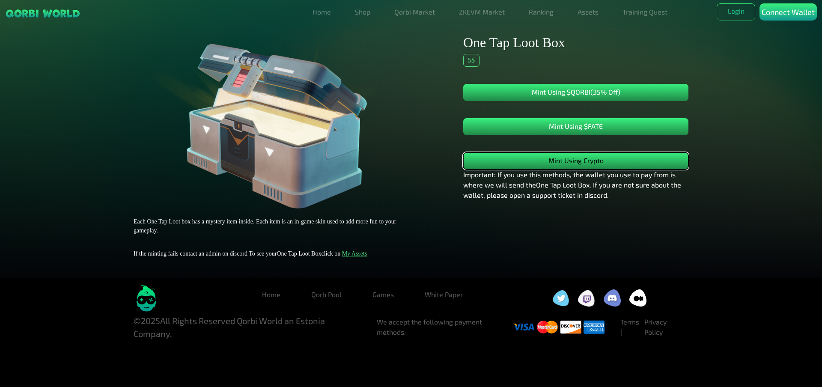
click at [571, 156] on button "Mint Using Crypto" at bounding box center [575, 160] width 225 height 17
